Goal: Transaction & Acquisition: Purchase product/service

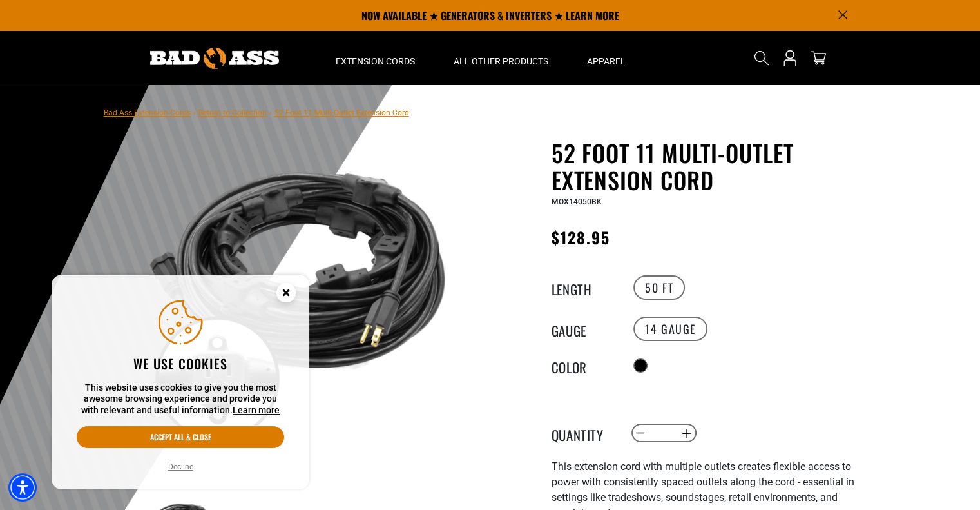
click at [284, 290] on icon "Cookie Consent" at bounding box center [285, 292] width 5 height 5
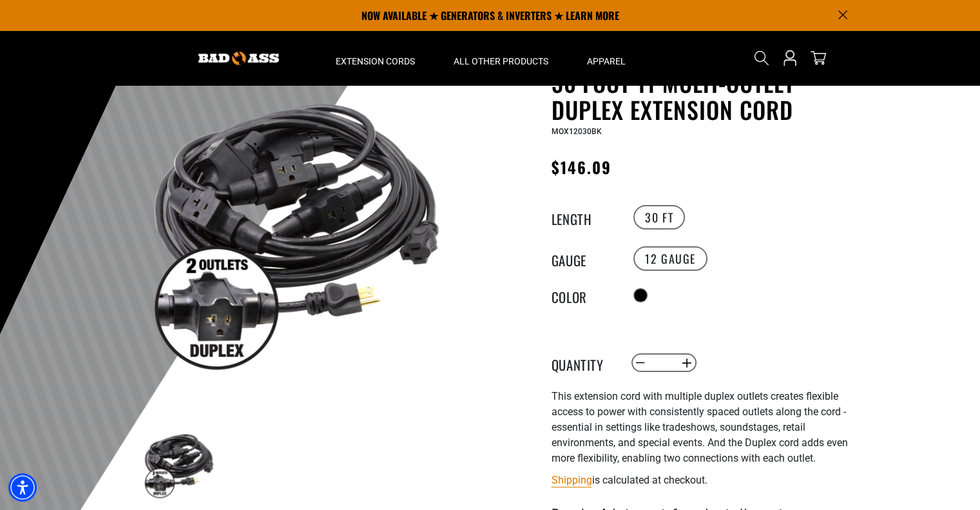
scroll to position [64, 0]
